Goal: Obtain resource: Download file/media

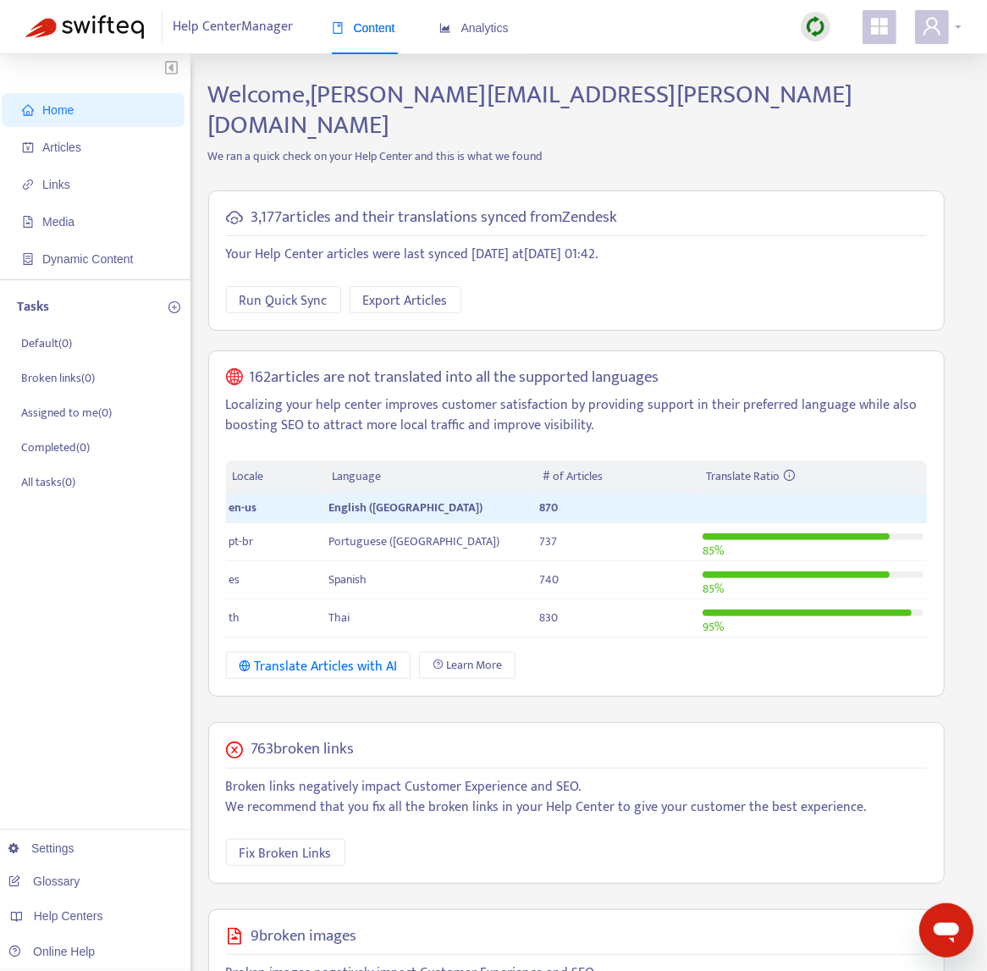
click at [927, 24] on icon "user" at bounding box center [931, 26] width 17 height 18
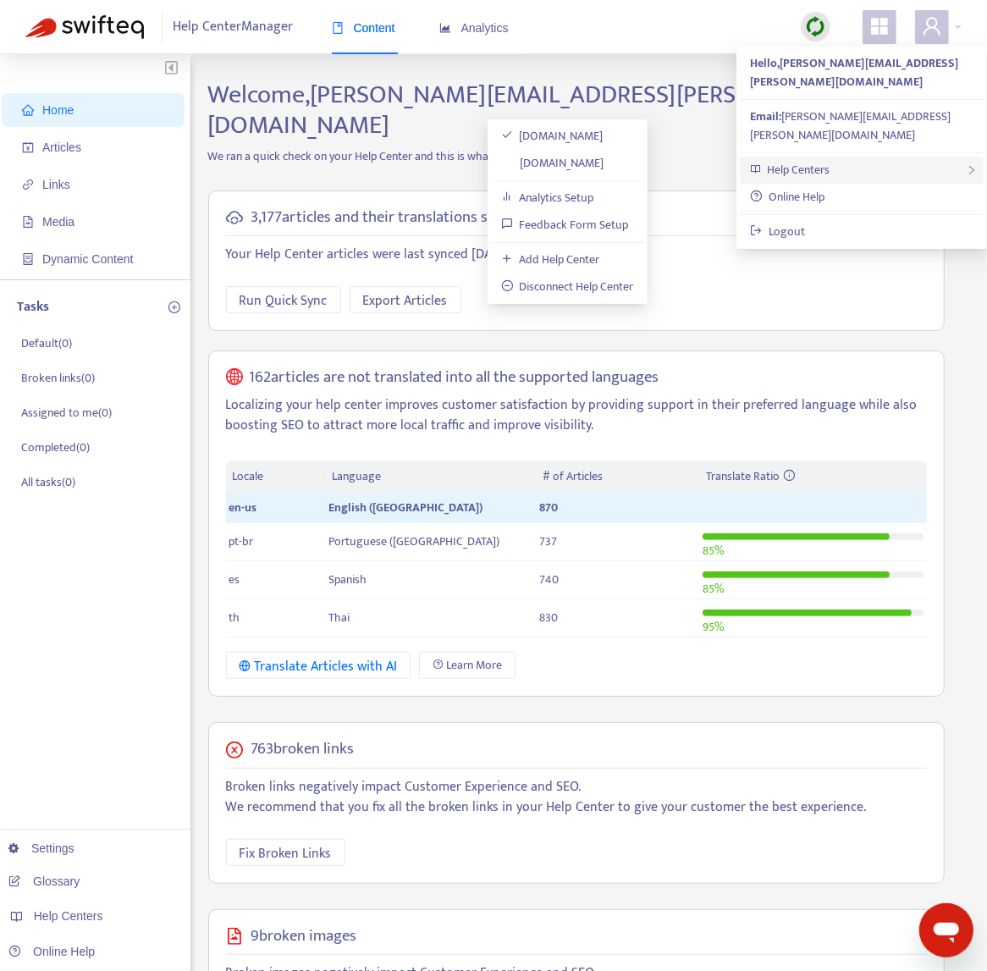
click at [863, 157] on div "Help Centers" at bounding box center [862, 170] width 244 height 27
click at [604, 161] on link "[DOMAIN_NAME]" at bounding box center [552, 162] width 103 height 19
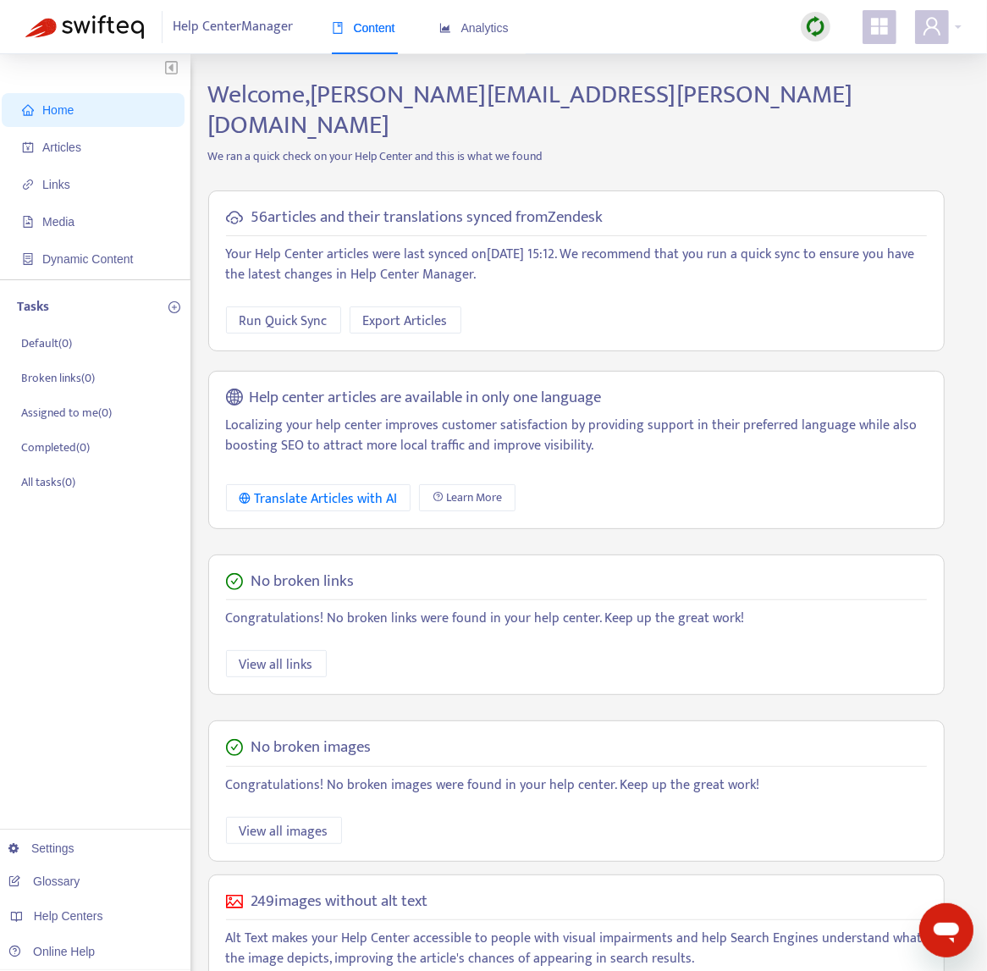
click at [807, 34] on img at bounding box center [815, 26] width 21 height 21
click at [856, 54] on link "Quick Sync" at bounding box center [850, 61] width 72 height 19
click at [52, 143] on span "Articles" at bounding box center [61, 147] width 39 height 14
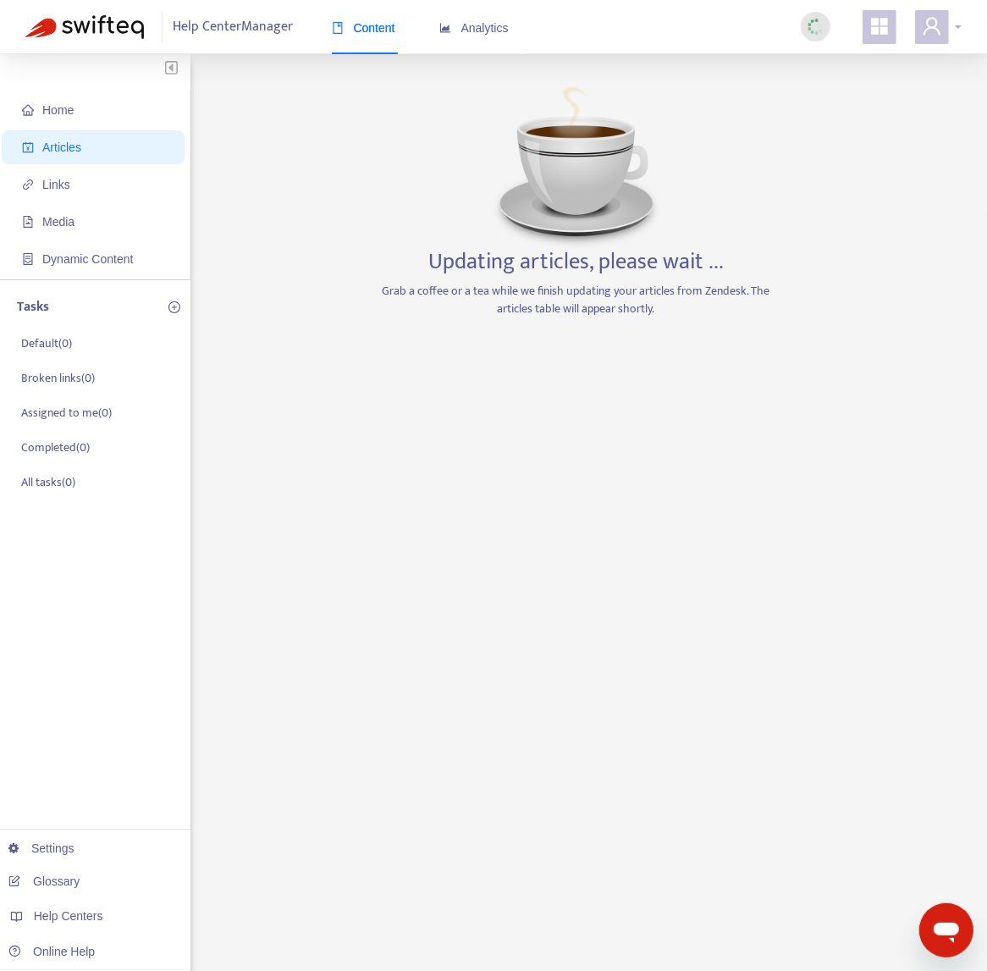
click at [926, 24] on icon "user" at bounding box center [931, 26] width 20 height 20
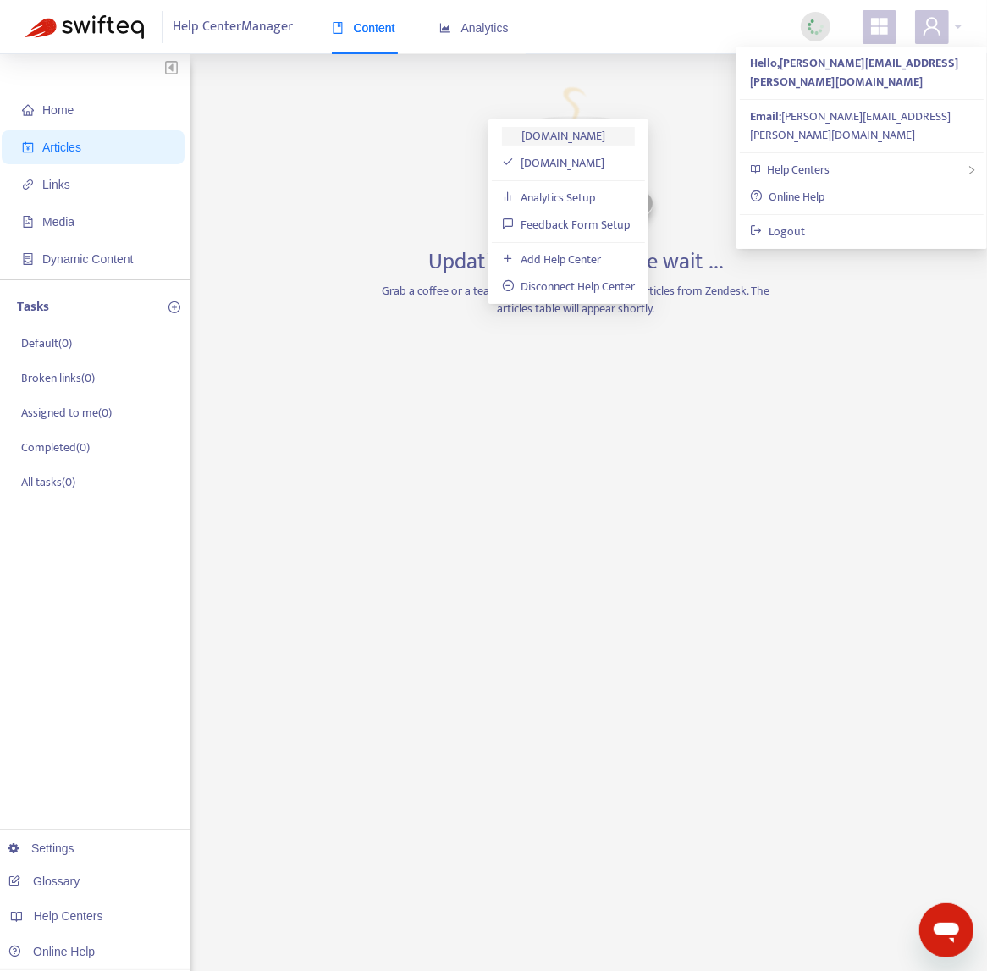
click at [605, 138] on link "[DOMAIN_NAME]" at bounding box center [553, 135] width 103 height 19
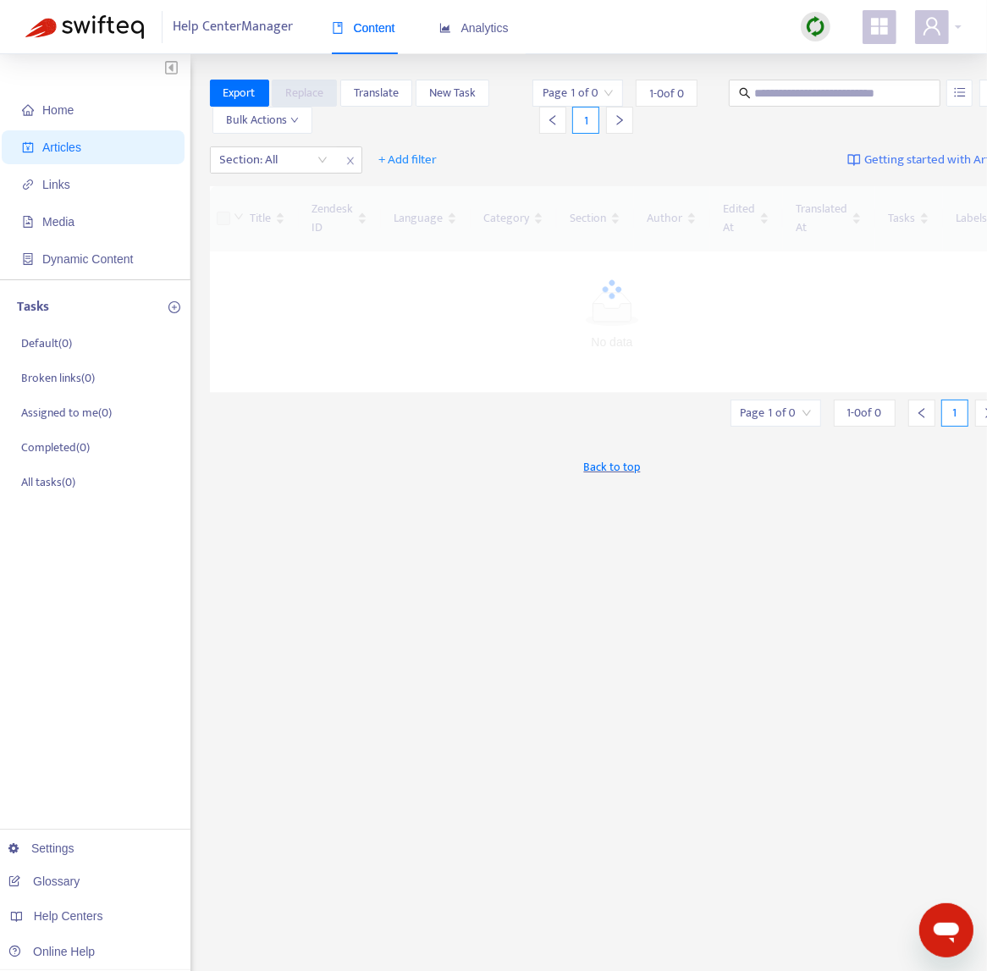
click at [821, 25] on img at bounding box center [815, 26] width 21 height 21
click at [833, 58] on link "Quick Sync" at bounding box center [850, 61] width 72 height 19
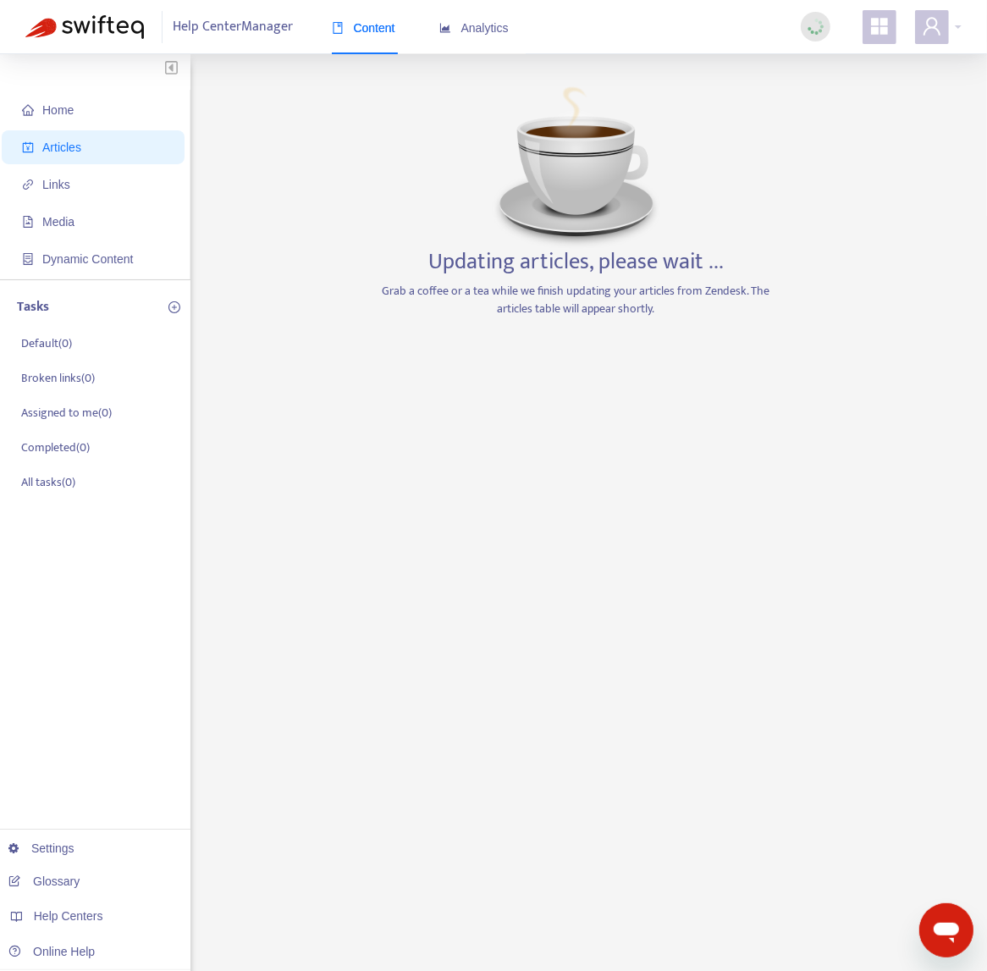
click at [112, 149] on span "Articles" at bounding box center [96, 147] width 149 height 34
click at [101, 116] on span "Home" at bounding box center [96, 110] width 149 height 34
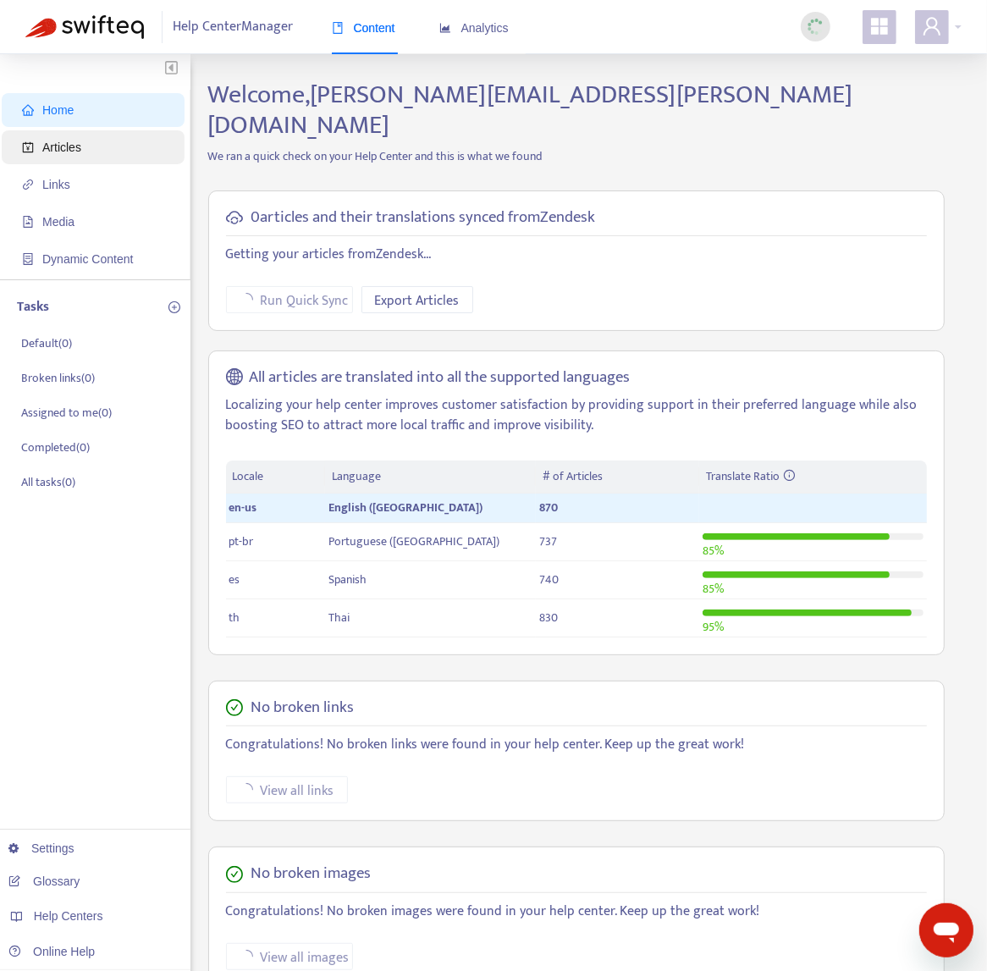
click at [95, 154] on span "Articles" at bounding box center [96, 147] width 149 height 34
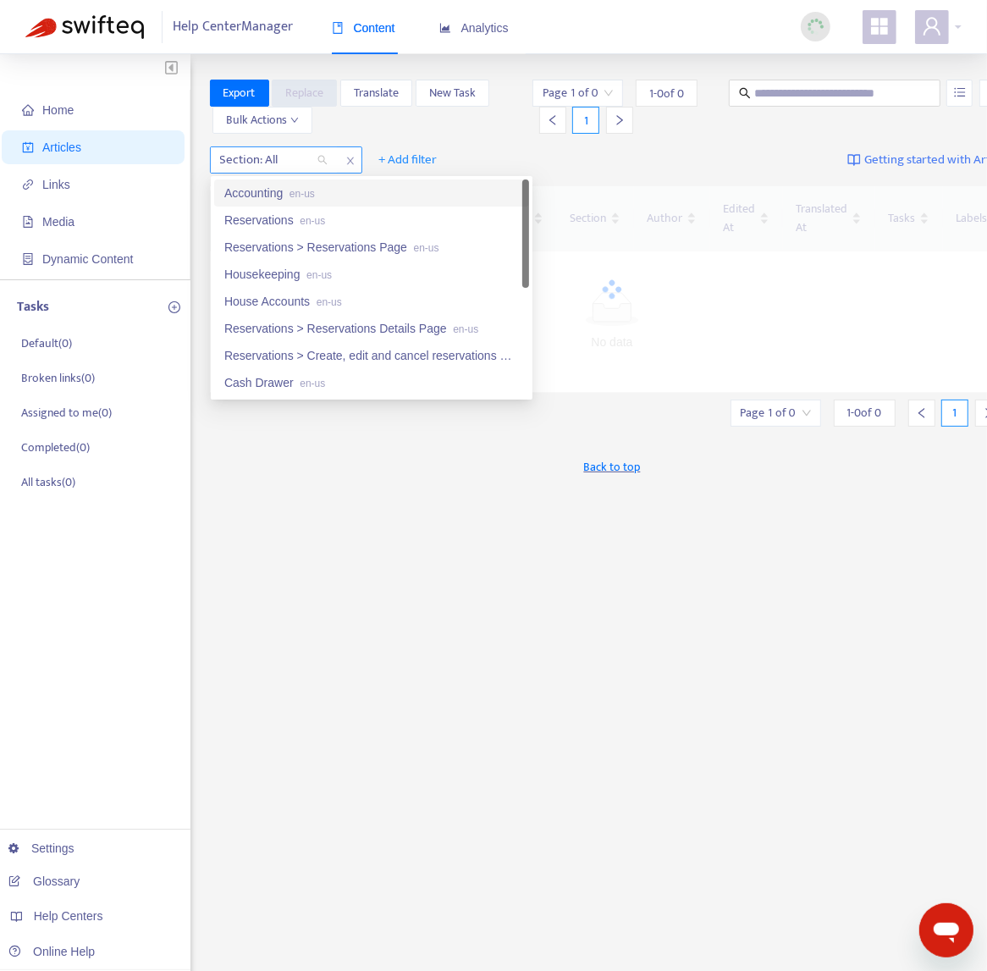
click at [311, 167] on div at bounding box center [265, 160] width 102 height 20
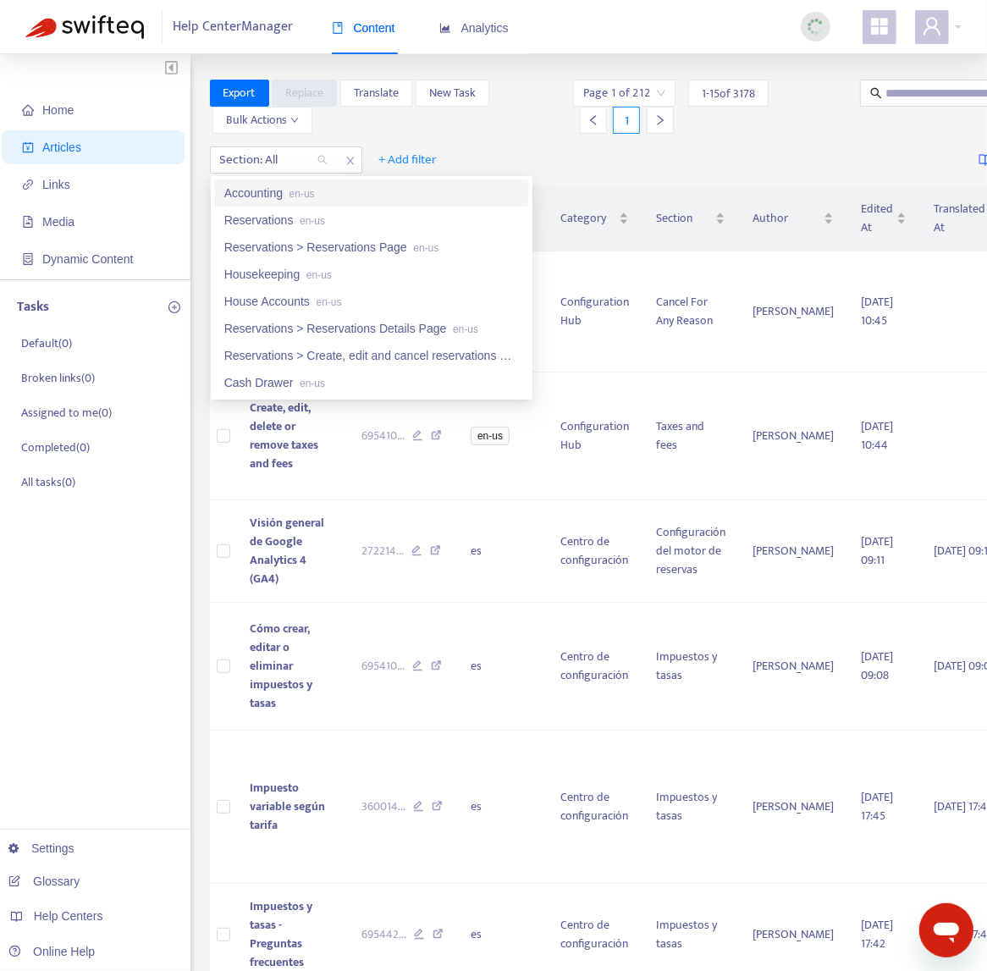
click at [376, 130] on div "Export Replace Translate New Task Bulk Actions" at bounding box center [390, 107] width 360 height 54
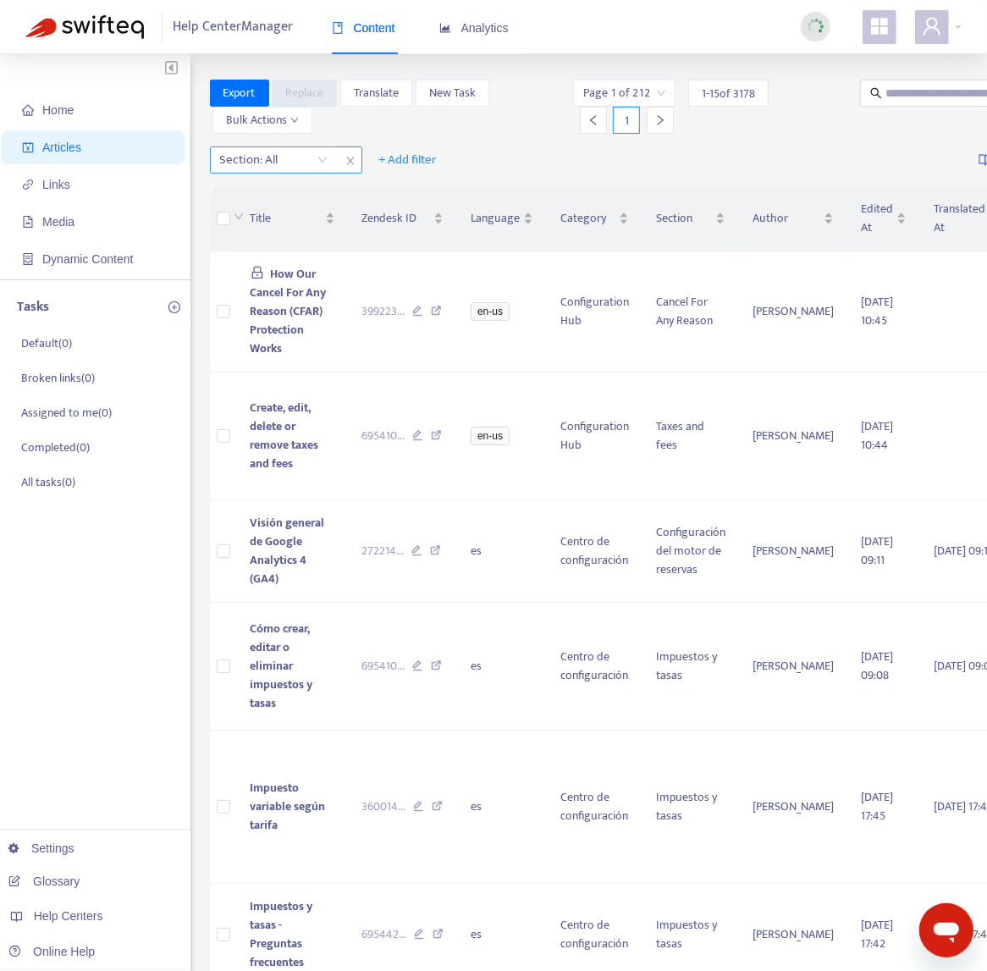
click at [351, 157] on icon "close" at bounding box center [350, 161] width 10 height 10
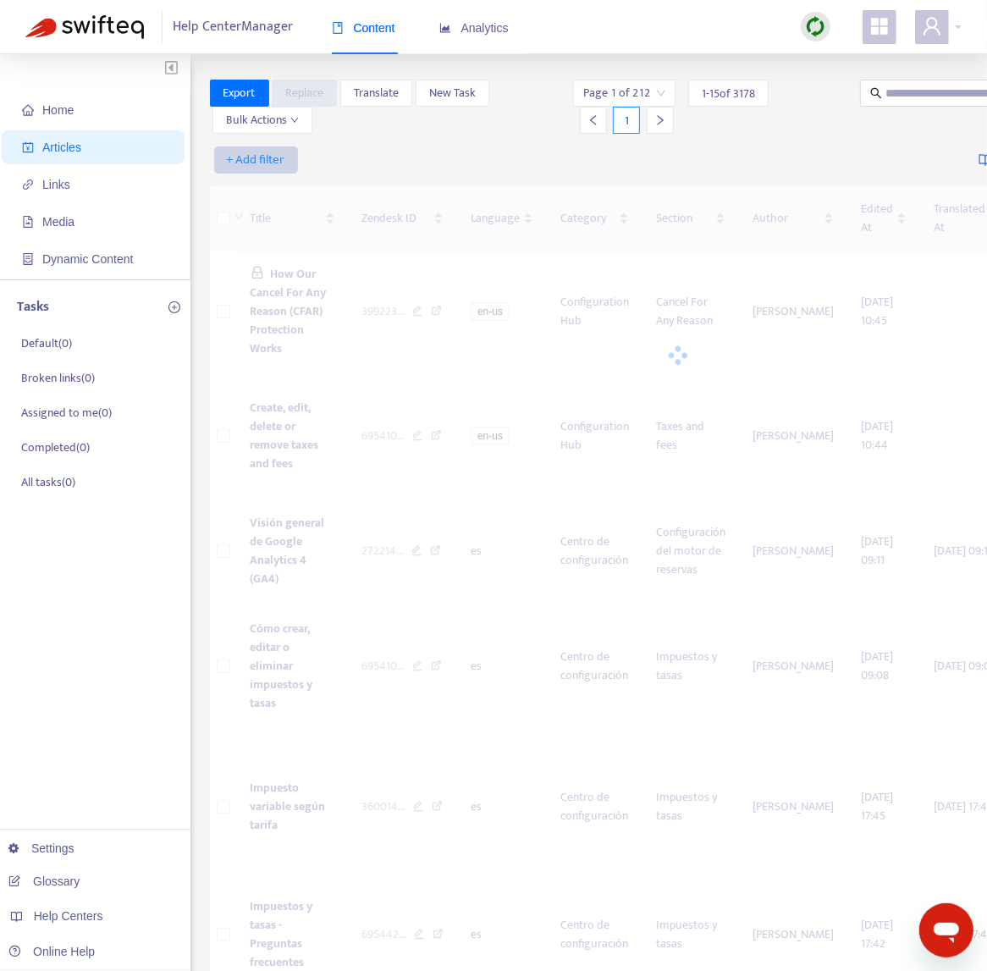
click at [270, 156] on span "+ Add filter" at bounding box center [256, 160] width 58 height 20
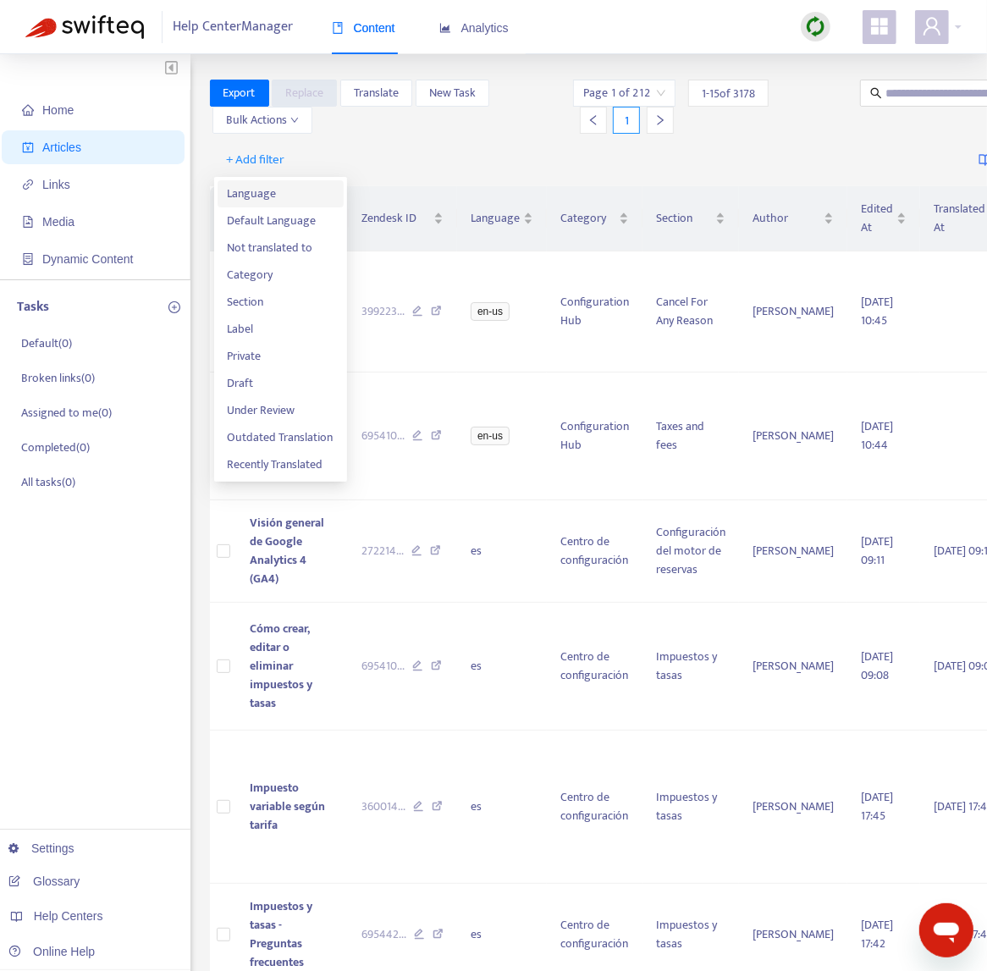
click at [276, 203] on li "Language" at bounding box center [280, 193] width 126 height 27
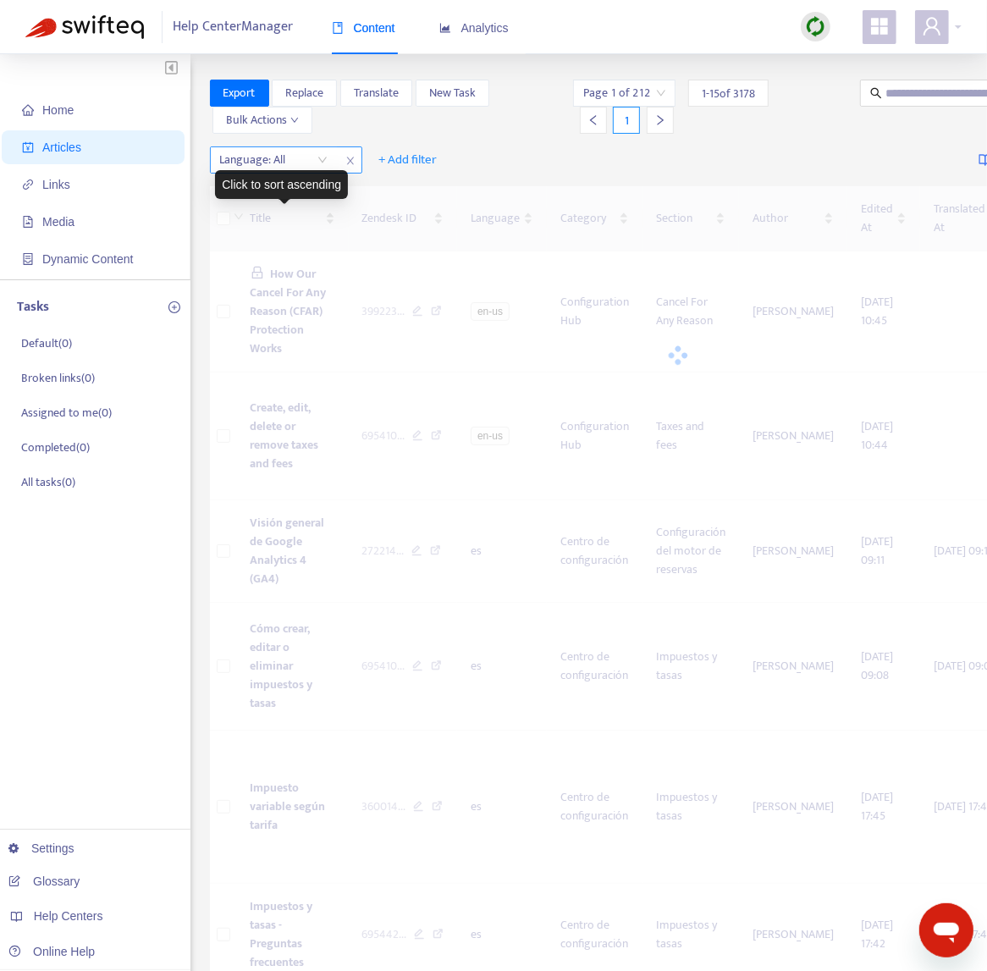
click at [316, 165] on div "Language: All" at bounding box center [274, 159] width 126 height 25
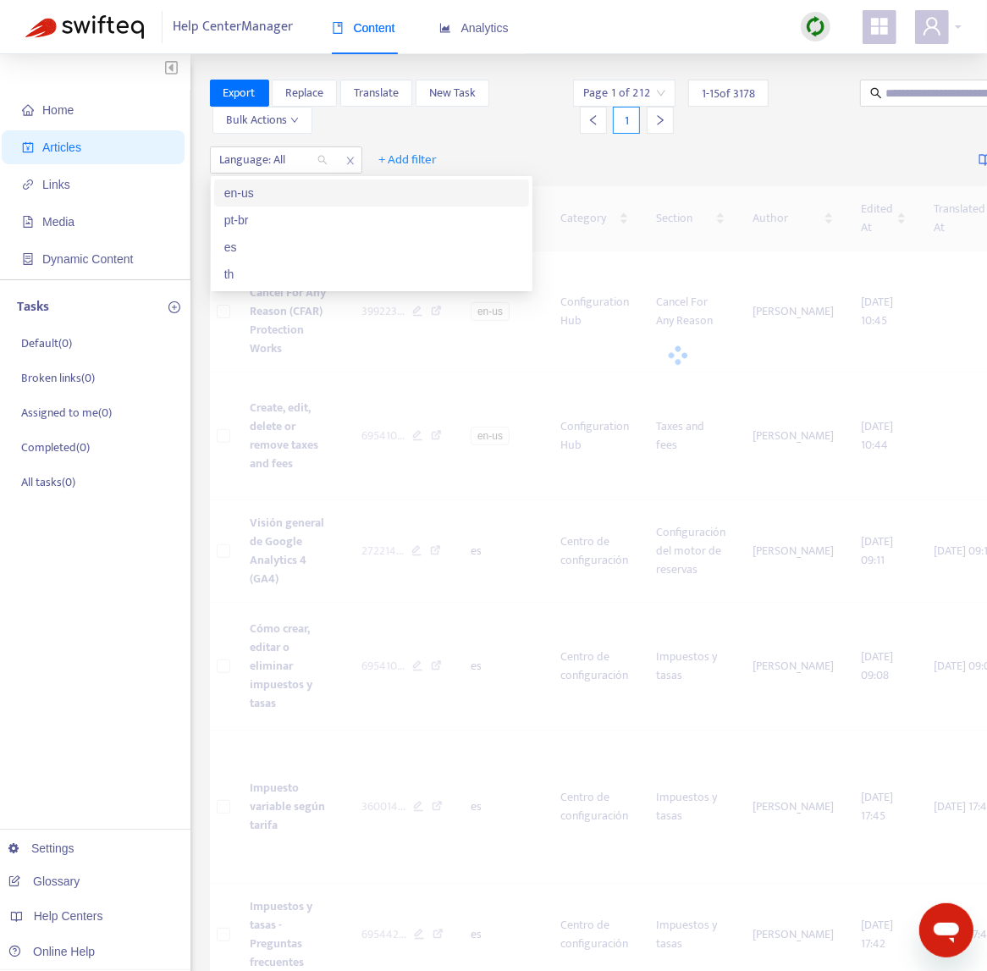
click at [313, 187] on div "en-us" at bounding box center [371, 193] width 294 height 19
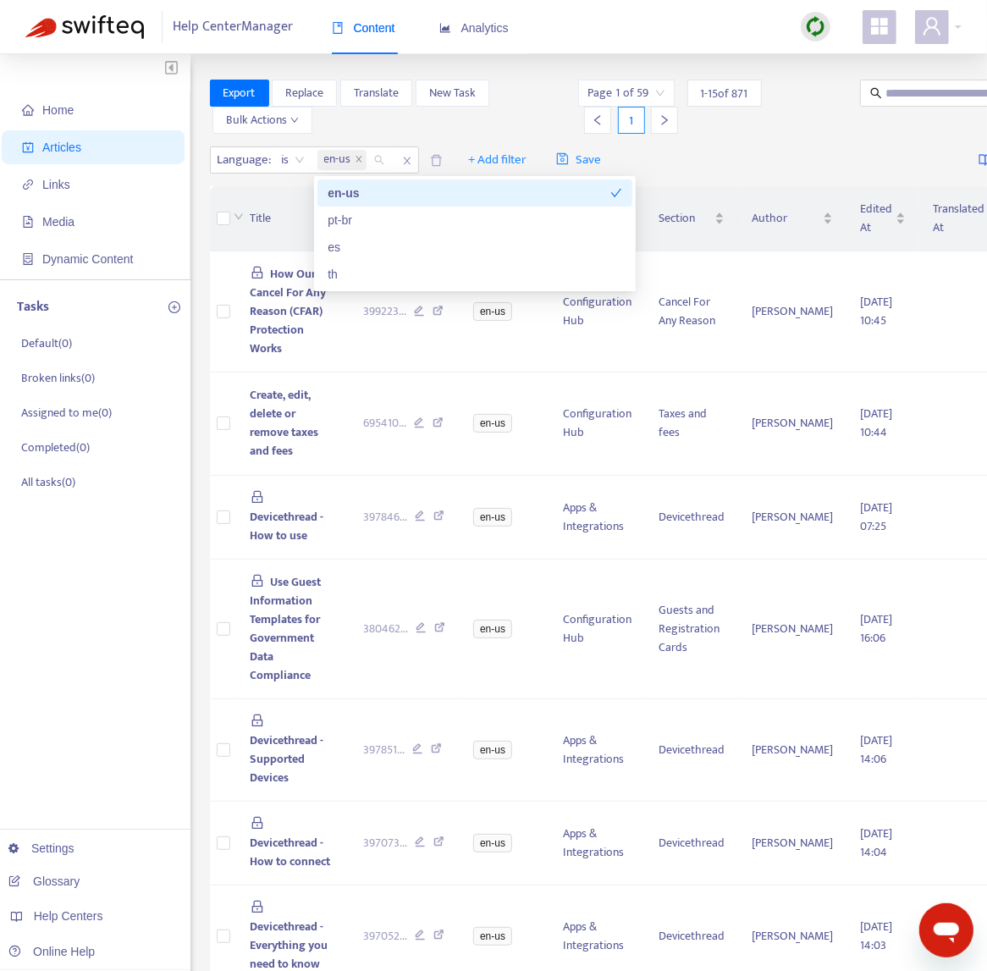
click at [448, 135] on div "Export Replace Translate New Task Bulk Actions Page 1 of 59 1 - 15 of 871 1" at bounding box center [678, 110] width 936 height 61
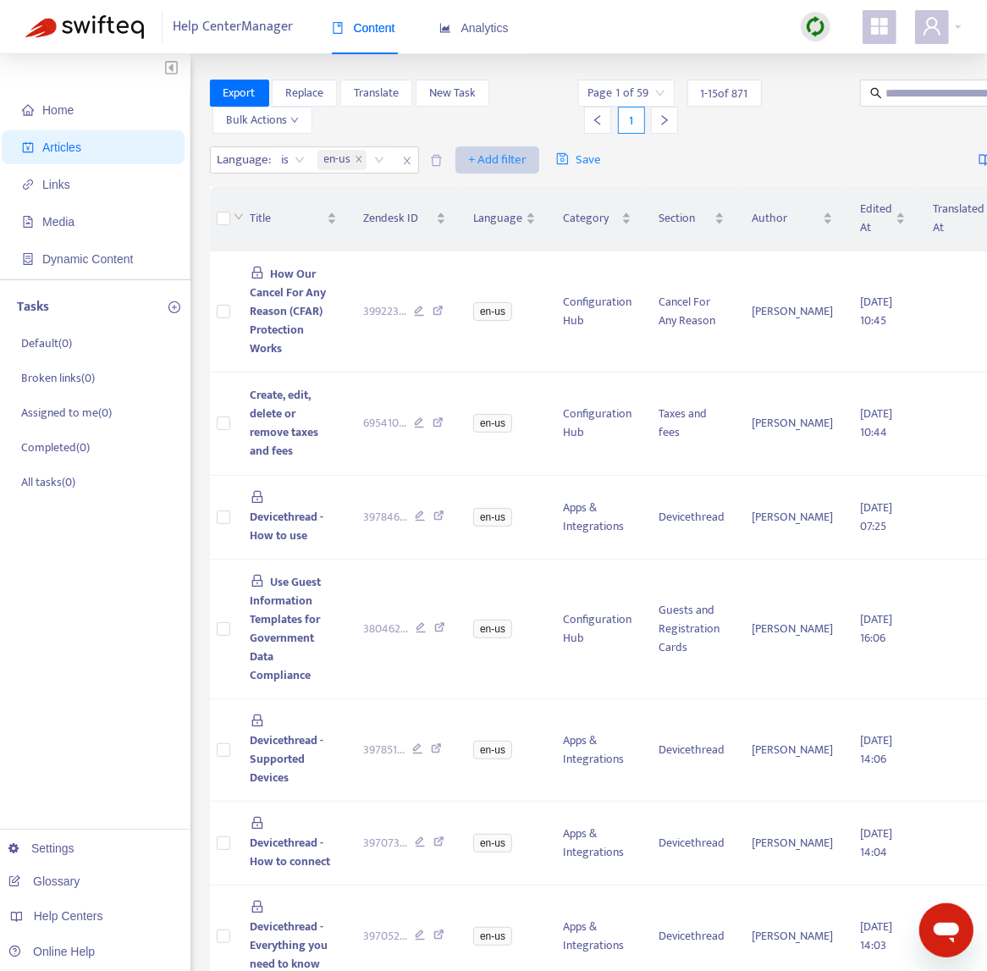
click at [514, 157] on span "+ Add filter" at bounding box center [497, 160] width 58 height 20
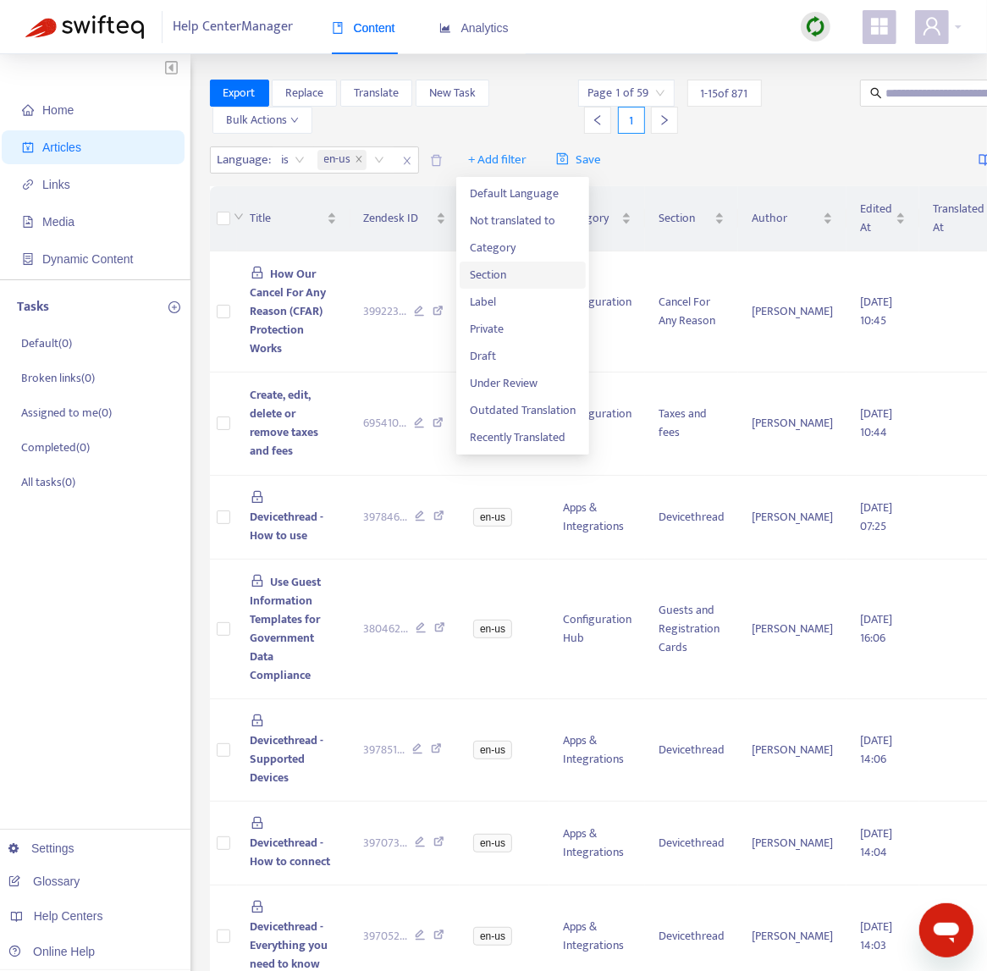
click at [525, 266] on span "Section" at bounding box center [523, 275] width 106 height 19
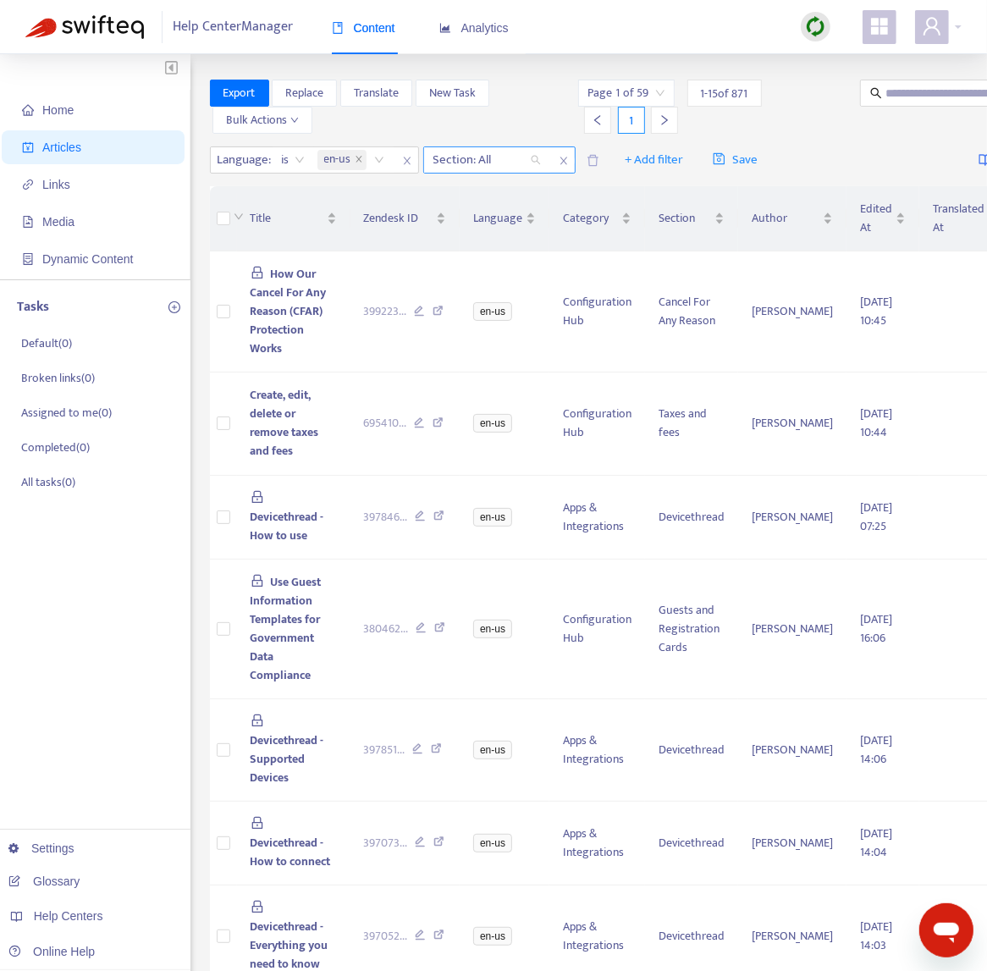
click at [469, 157] on div at bounding box center [478, 160] width 102 height 20
type input "******"
click at [492, 219] on div "Cloudbeds Booking Engine > Cancel For Any Reason en-us" at bounding box center [584, 220] width 294 height 19
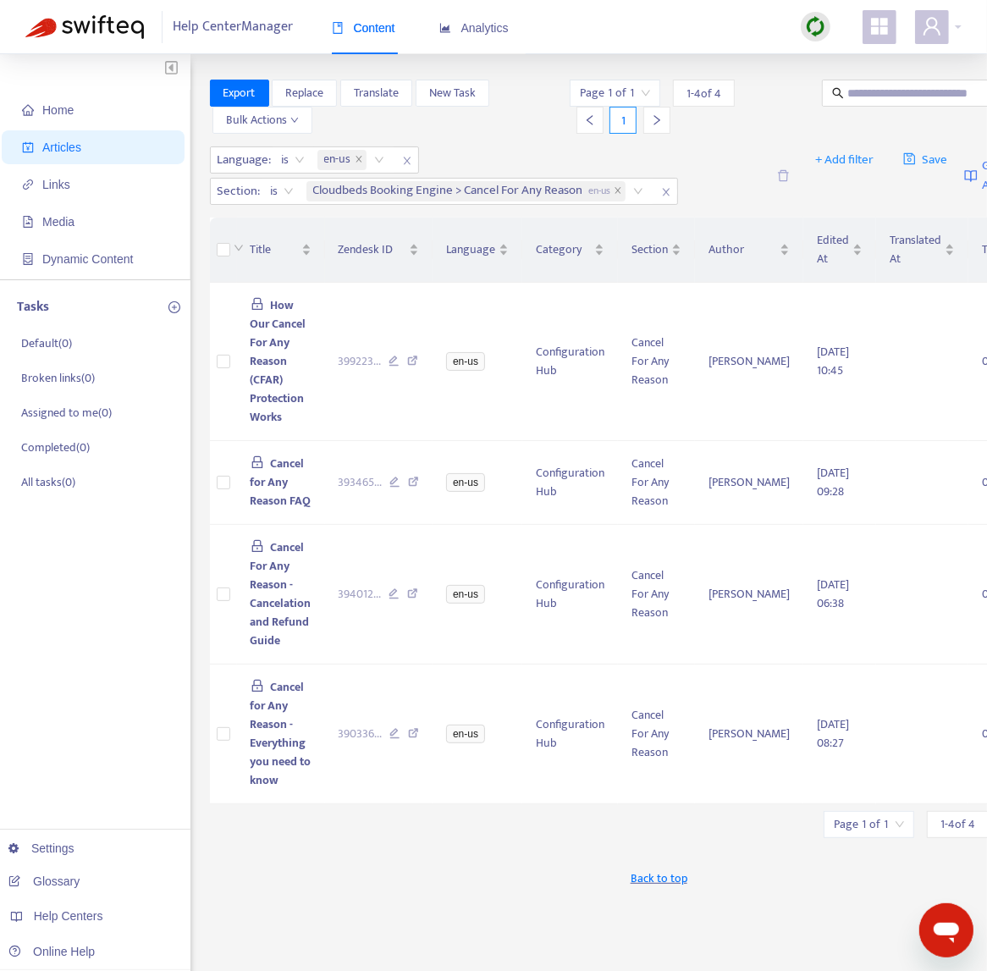
click at [515, 126] on div "Export Replace Translate New Task Bulk Actions" at bounding box center [388, 107] width 357 height 54
click at [816, 29] on img at bounding box center [815, 26] width 21 height 21
click at [846, 60] on link "Quick Sync" at bounding box center [850, 61] width 72 height 19
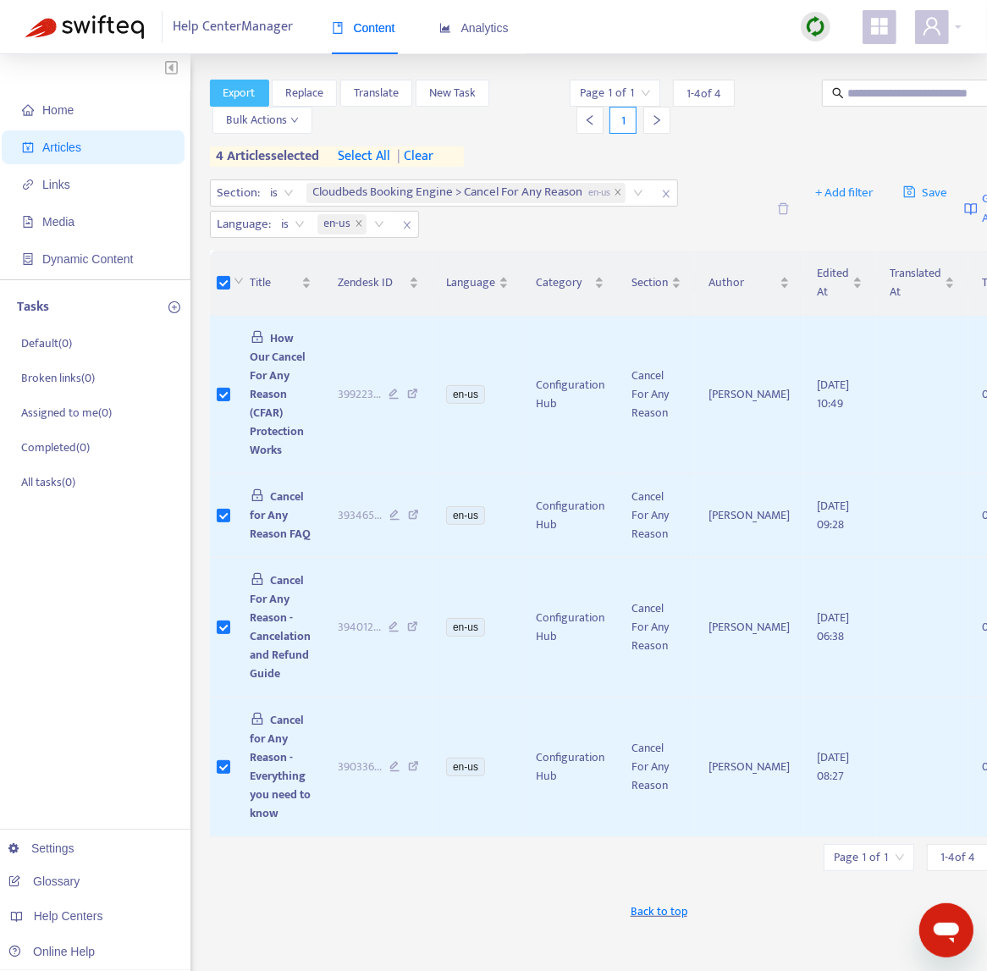
click at [230, 84] on span "Export" at bounding box center [239, 93] width 32 height 19
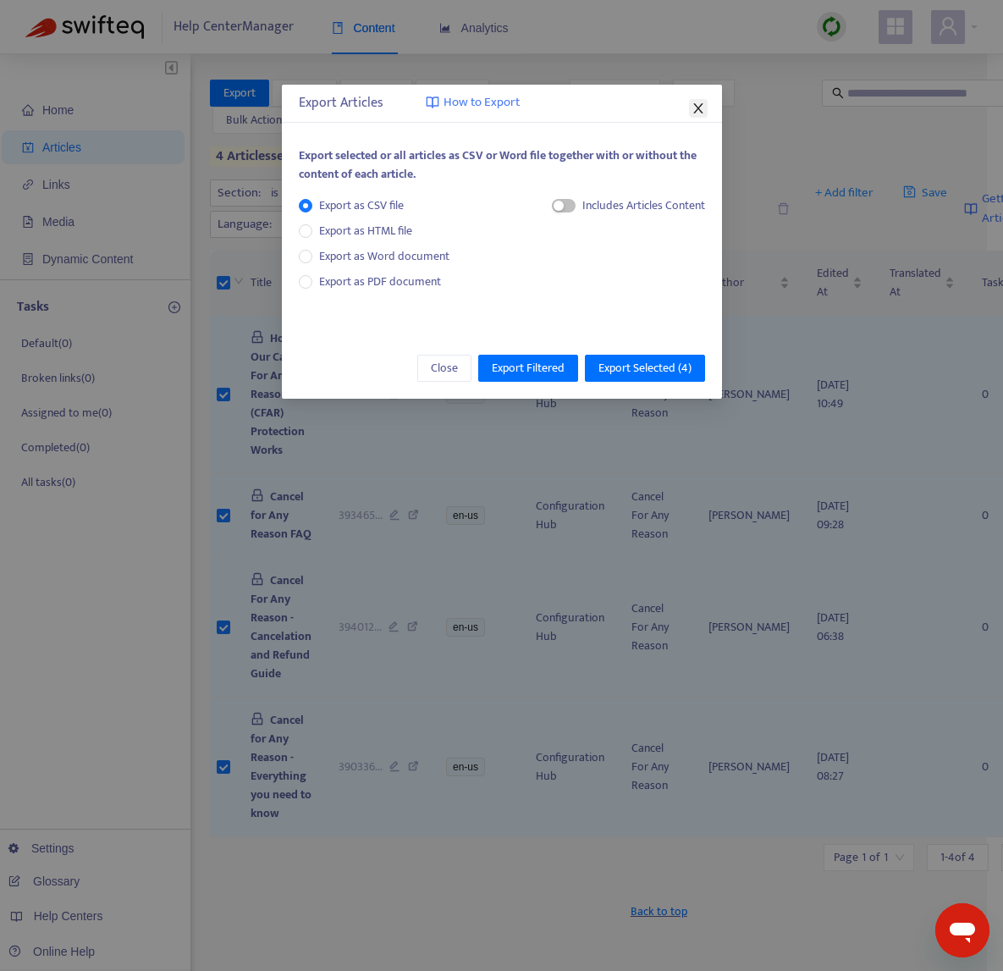
click at [703, 103] on icon "close" at bounding box center [698, 109] width 14 height 14
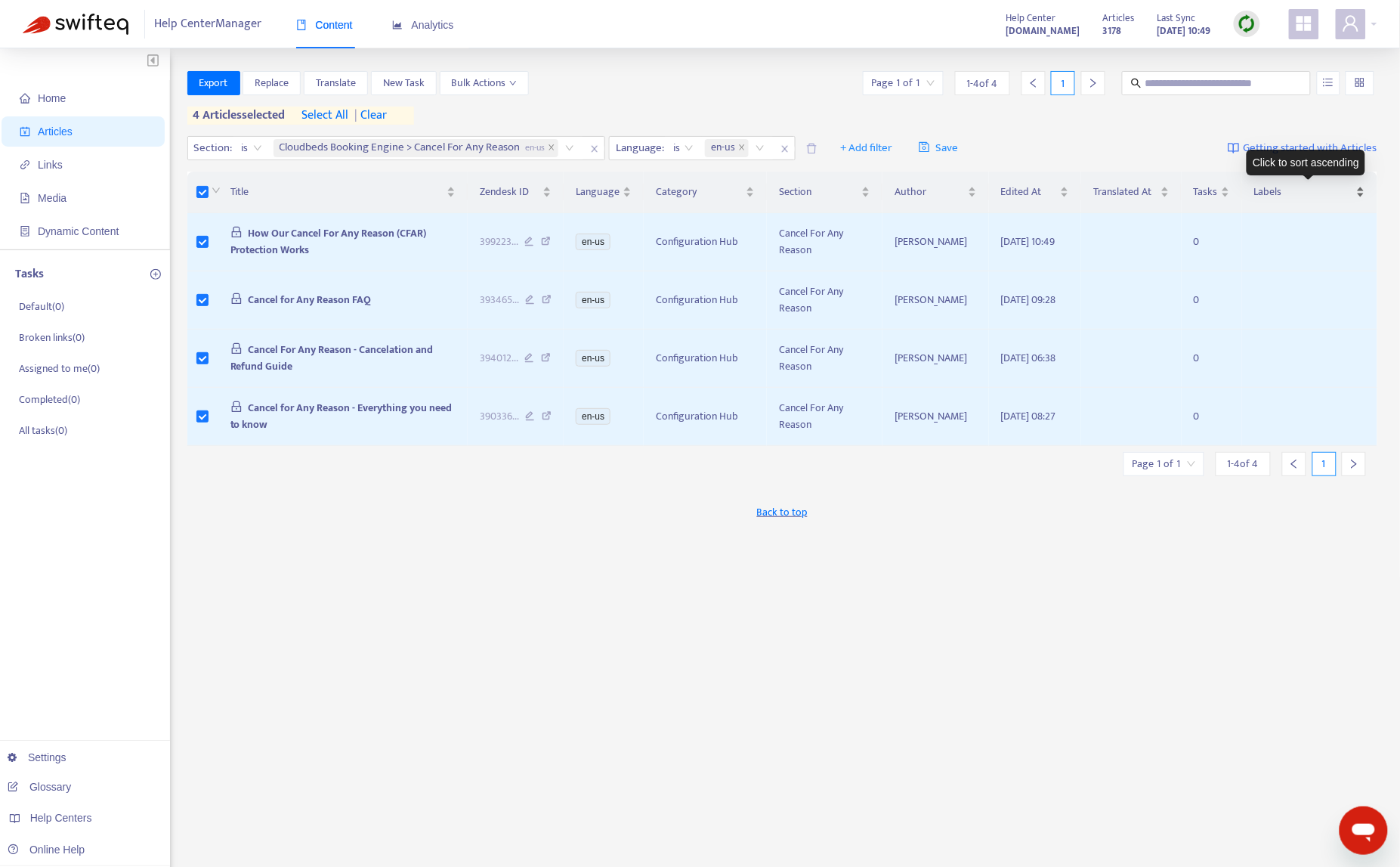
click at [895, 189] on div "Labels" at bounding box center [1310, 192] width 111 height 17
click at [895, 200] on div "Edited At" at bounding box center [1035, 192] width 69 height 17
click at [895, 199] on span "Edited At" at bounding box center [1029, 192] width 56 height 17
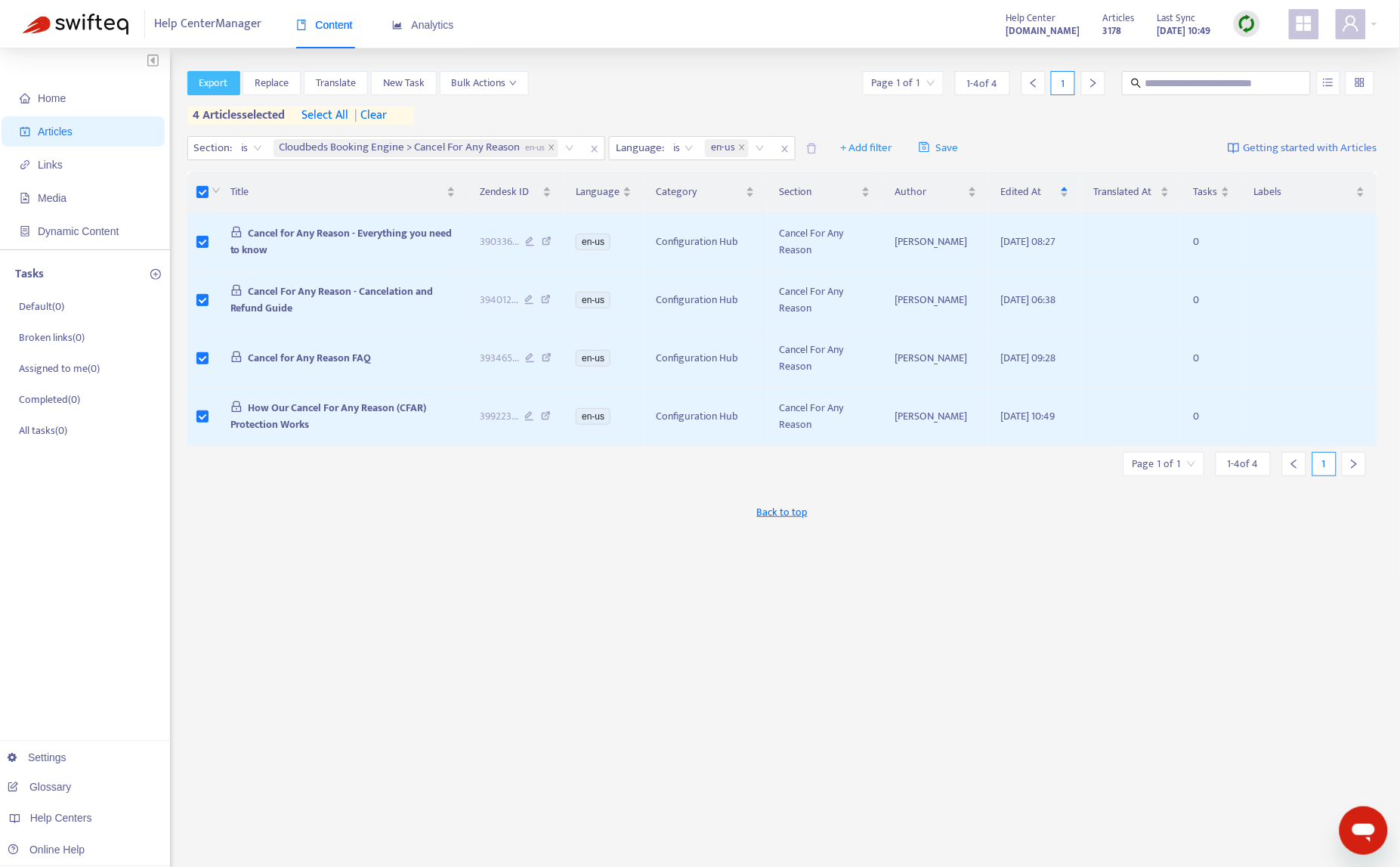
click at [212, 88] on span "Export" at bounding box center [213, 83] width 29 height 17
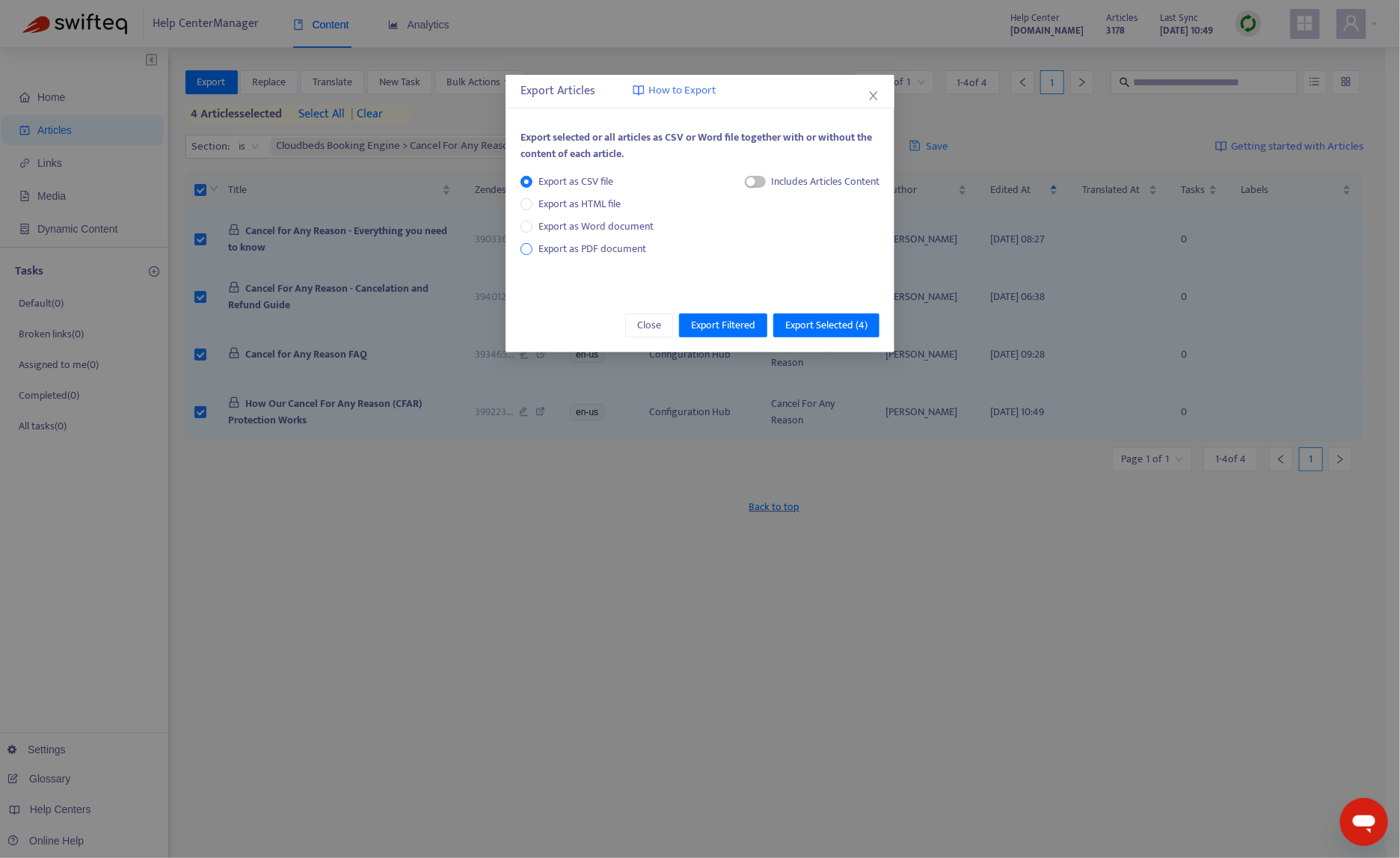
click at [620, 247] on span "Export as PDF document" at bounding box center [592, 248] width 108 height 17
click at [833, 332] on span "Export Selected ( 4 )" at bounding box center [826, 325] width 82 height 17
